Goal: Find specific page/section: Find specific page/section

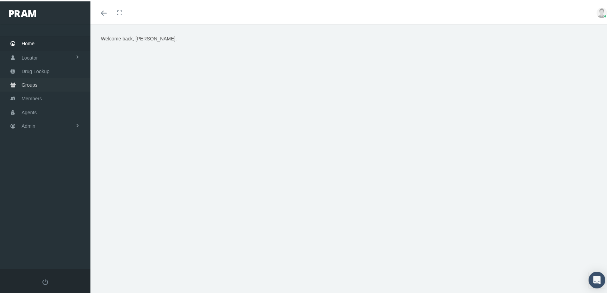
click at [19, 80] on link "Groups" at bounding box center [45, 84] width 90 height 14
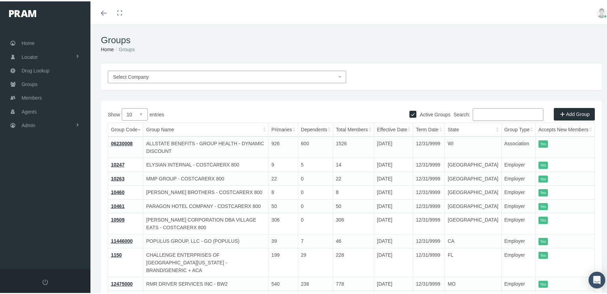
click at [158, 72] on span "Select Company" at bounding box center [227, 75] width 238 height 13
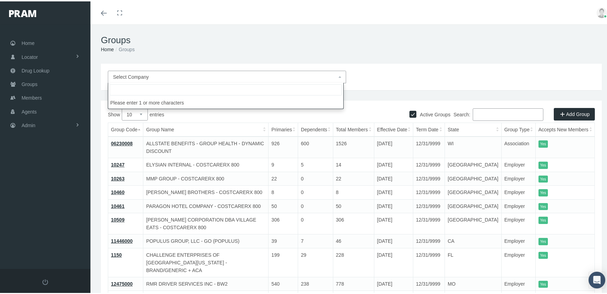
click at [165, 88] on input "search" at bounding box center [226, 88] width 232 height 11
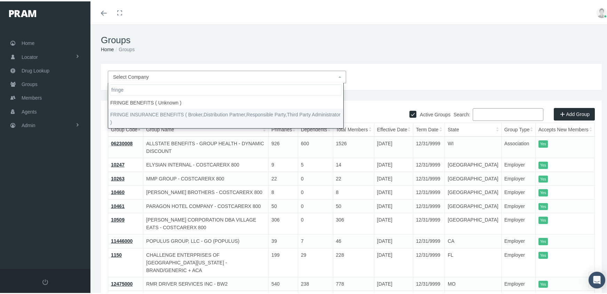
type input "fringe"
select select "2702"
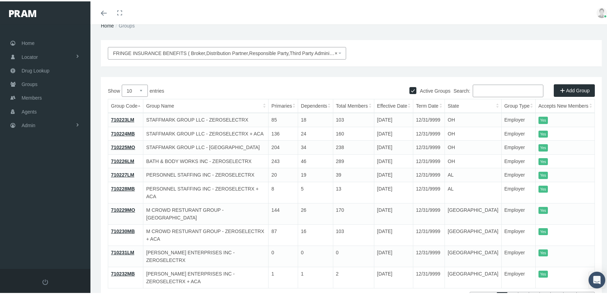
scroll to position [31, 0]
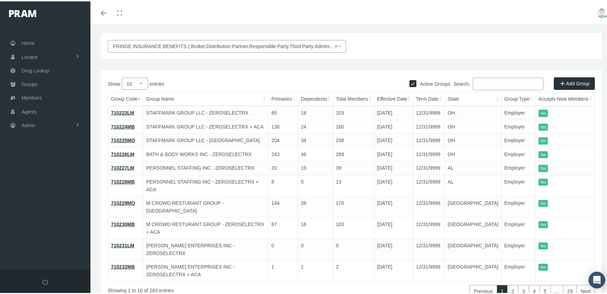
click at [124, 111] on link "710223LM" at bounding box center [122, 112] width 23 height 6
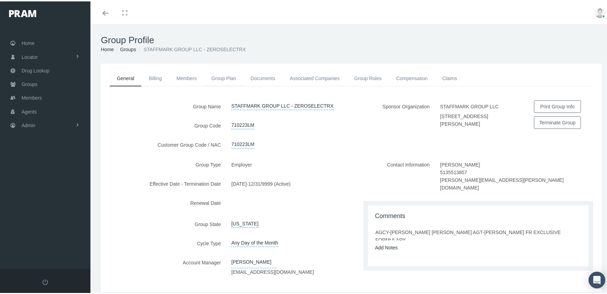
click at [219, 74] on link "Group Plan" at bounding box center [223, 76] width 39 height 15
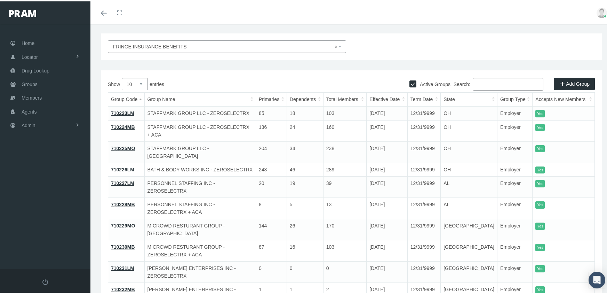
scroll to position [31, 0]
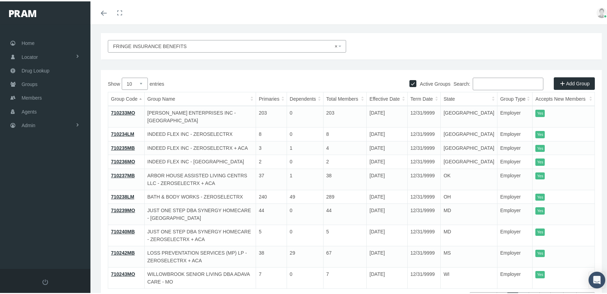
click at [521, 291] on link "3" at bounding box center [523, 297] width 11 height 13
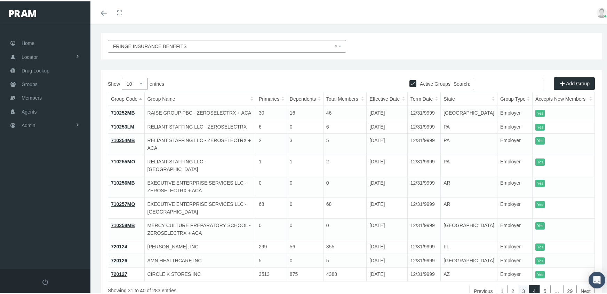
click at [520, 283] on link "3" at bounding box center [523, 289] width 11 height 13
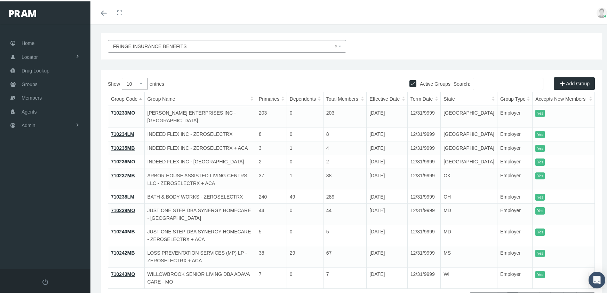
click at [497, 291] on link "1" at bounding box center [502, 297] width 11 height 13
